Goal: Transaction & Acquisition: Purchase product/service

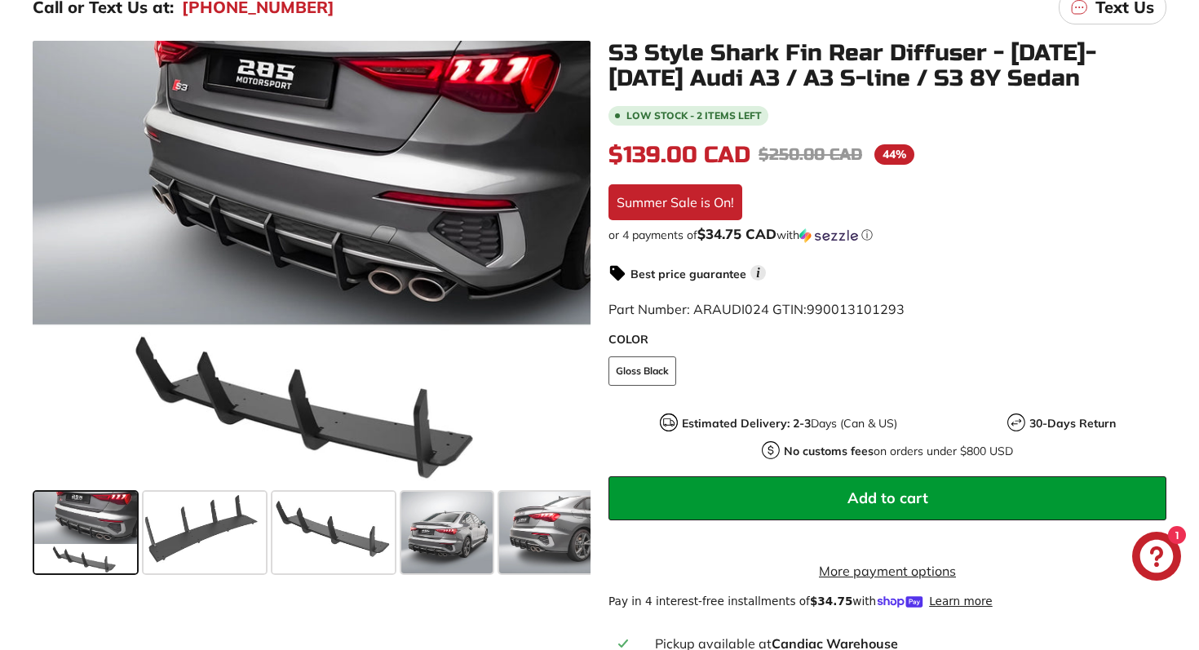
scroll to position [295, 0]
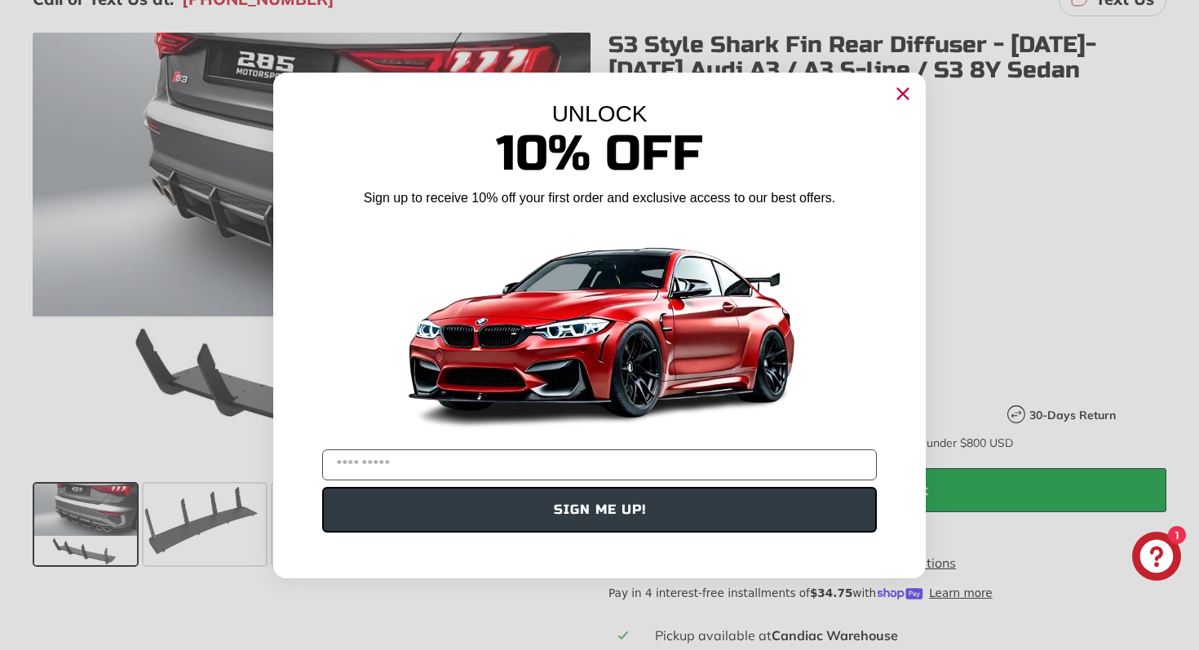
click at [898, 91] on circle "Close dialog" at bounding box center [903, 93] width 24 height 24
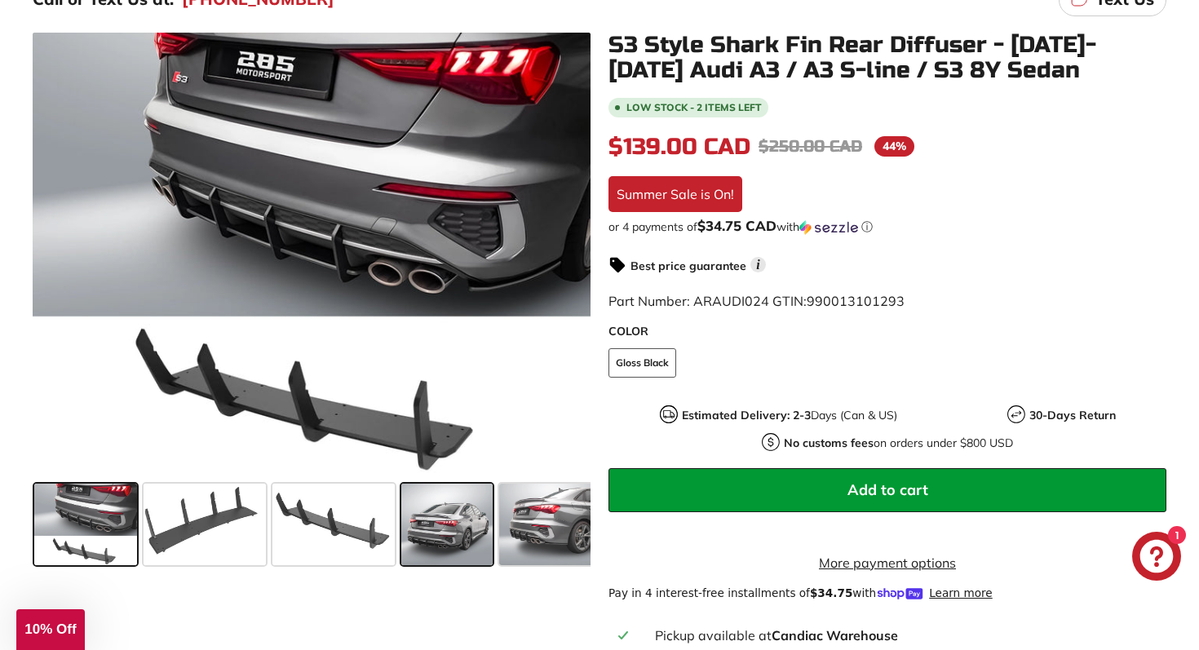
click at [438, 546] on span at bounding box center [446, 525] width 91 height 82
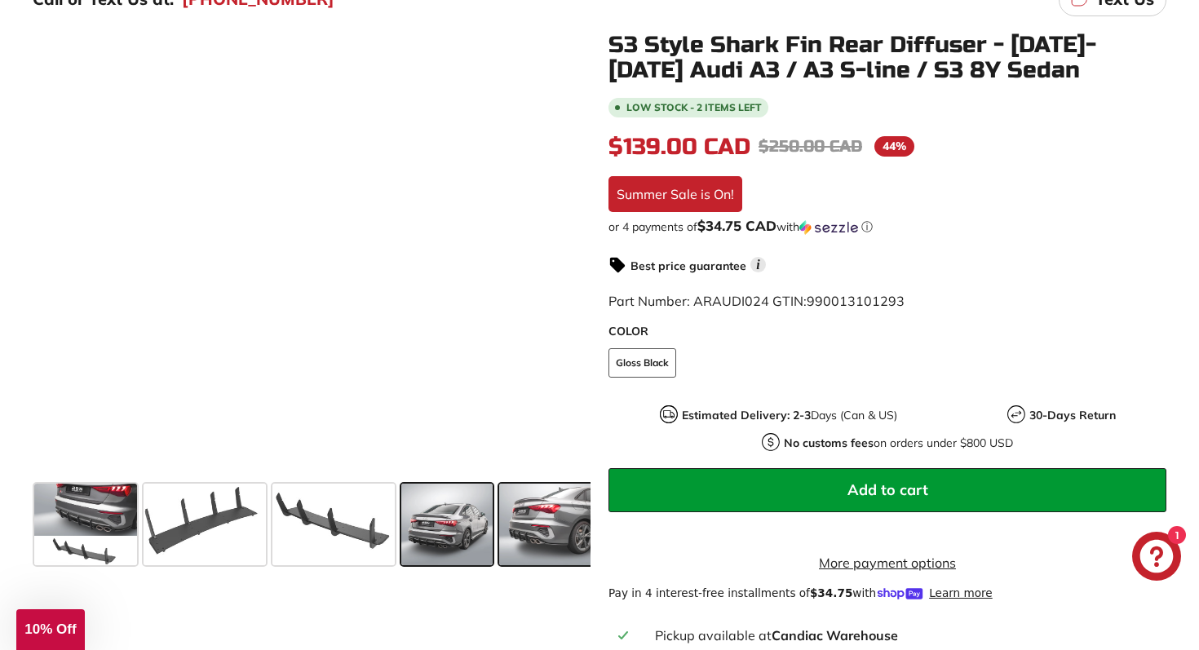
click at [544, 533] on span at bounding box center [549, 525] width 101 height 82
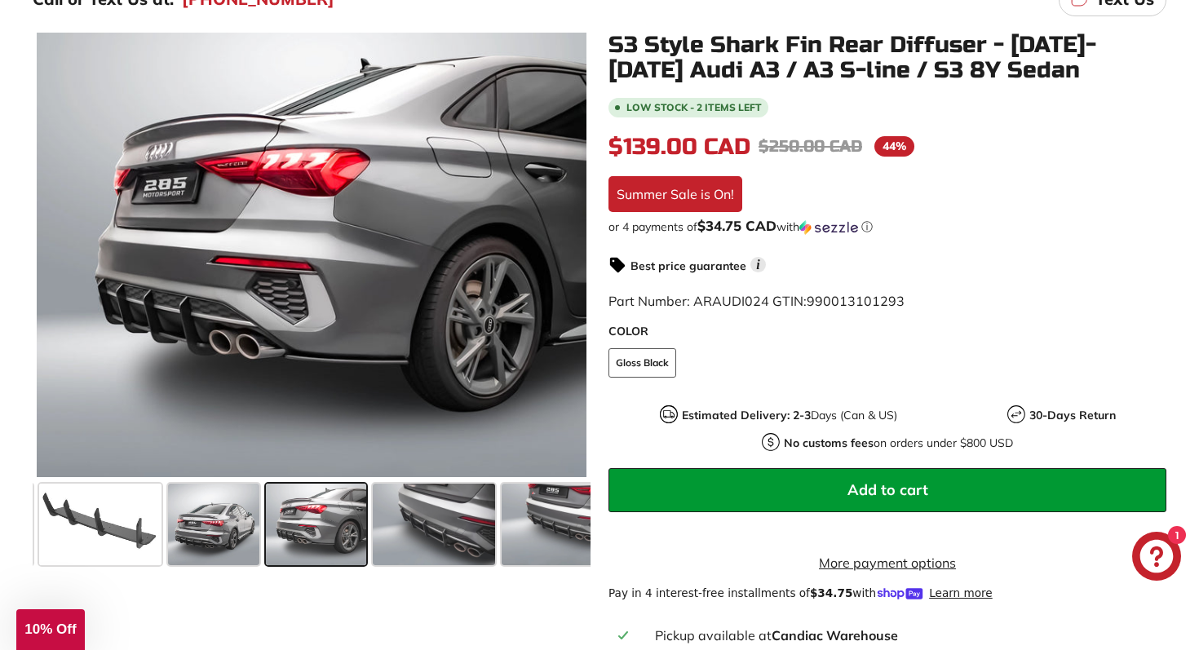
scroll to position [0, 238]
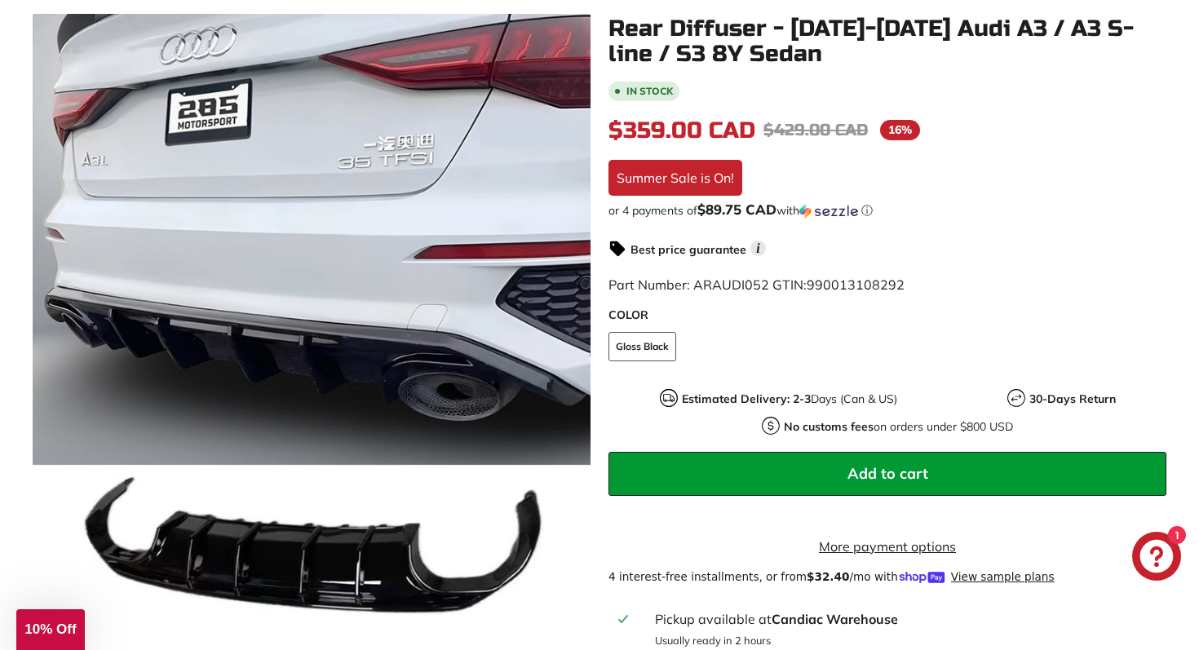
scroll to position [312, 0]
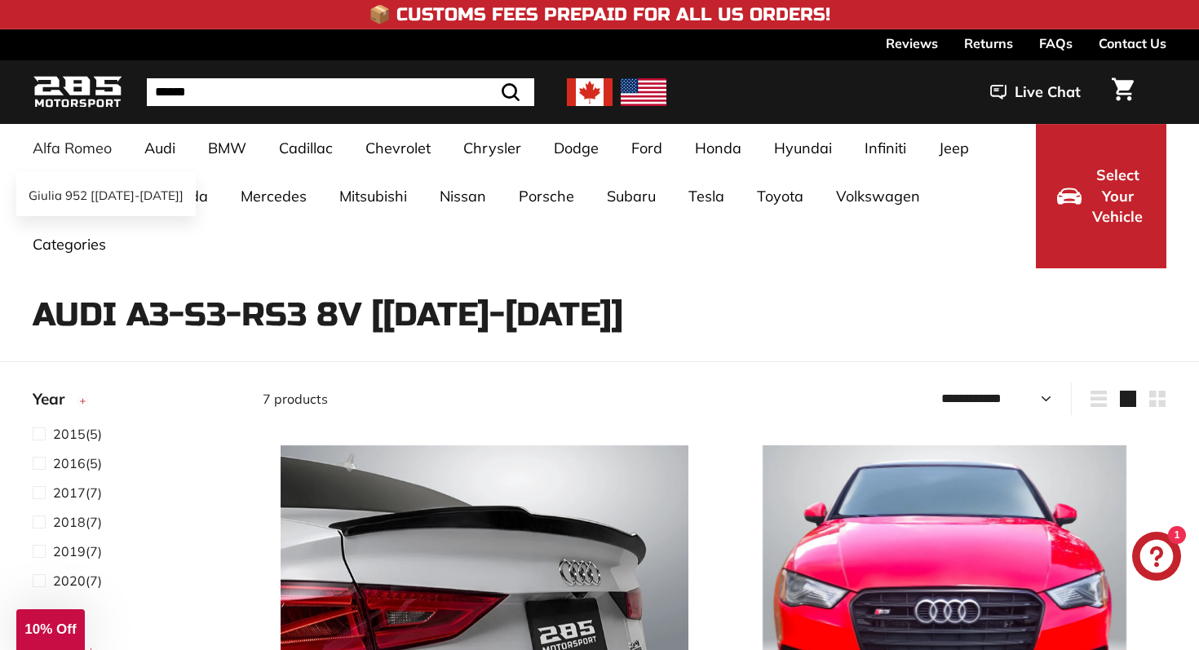
select select "**********"
